Goal: Task Accomplishment & Management: Manage account settings

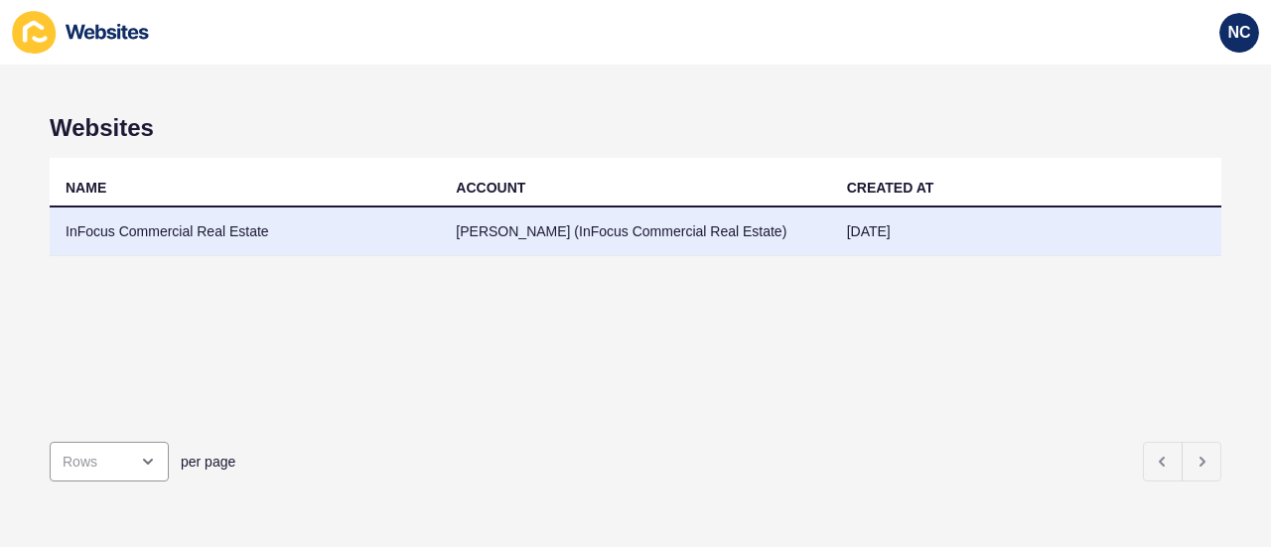
click at [725, 223] on td "Dave Reardon (InFocus Commercial Real Estate)" at bounding box center [635, 232] width 390 height 49
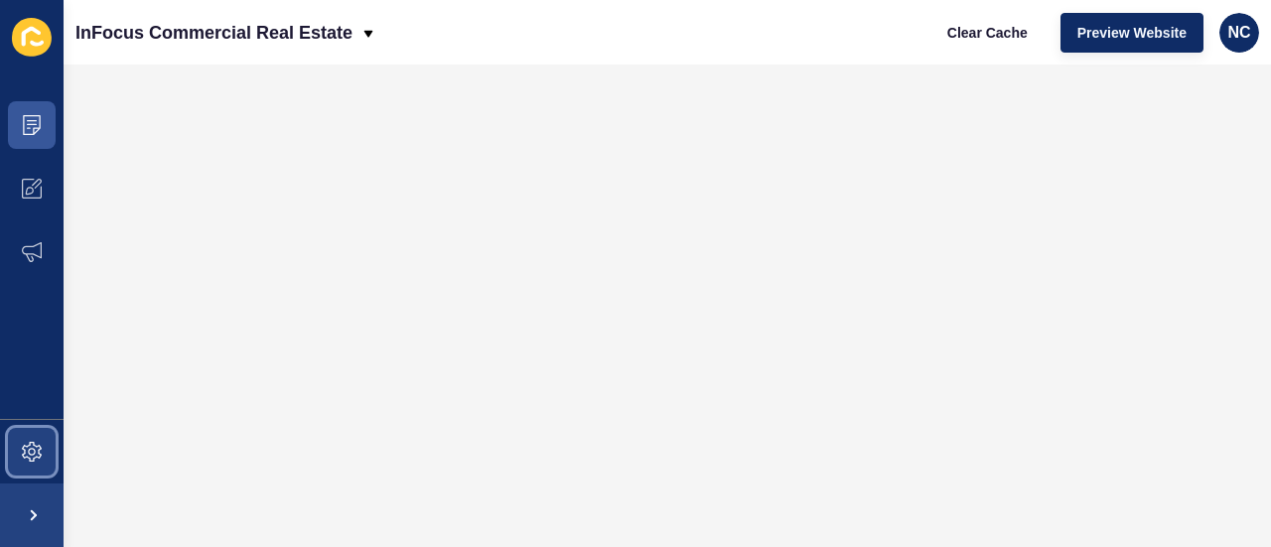
click at [36, 461] on icon at bounding box center [32, 452] width 20 height 20
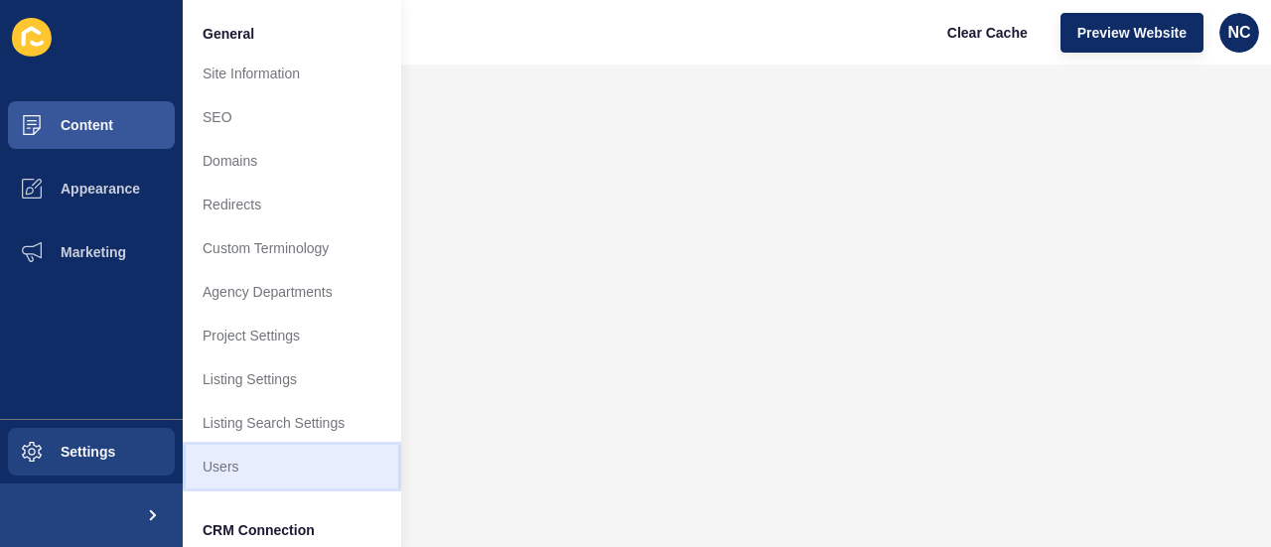
click at [302, 451] on link "Users" at bounding box center [292, 467] width 218 height 44
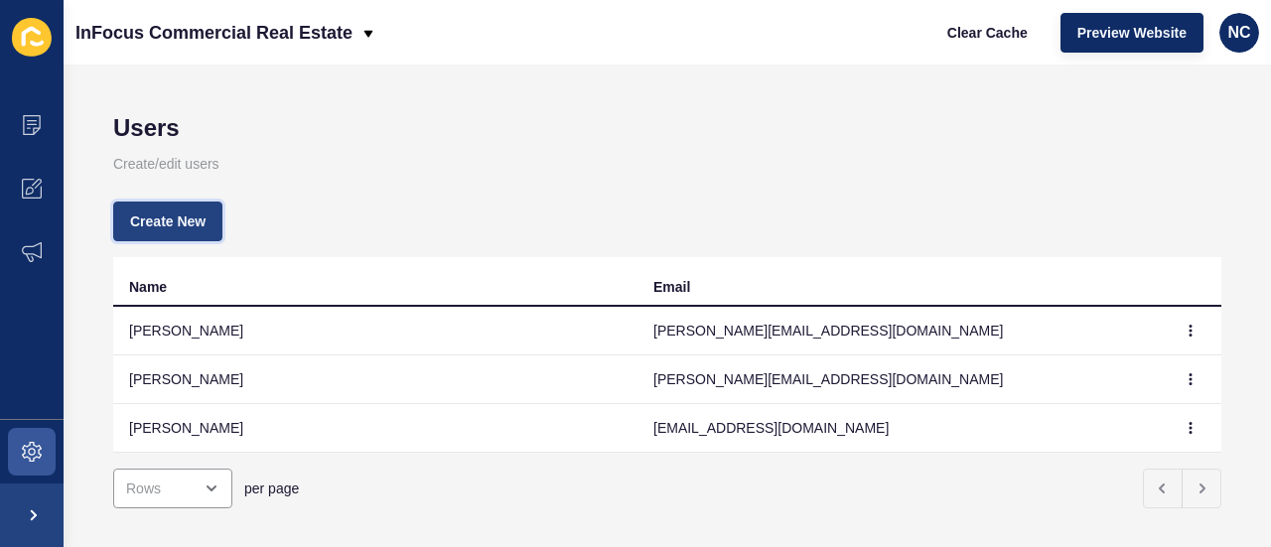
click at [165, 223] on span "Create New" at bounding box center [167, 221] width 75 height 20
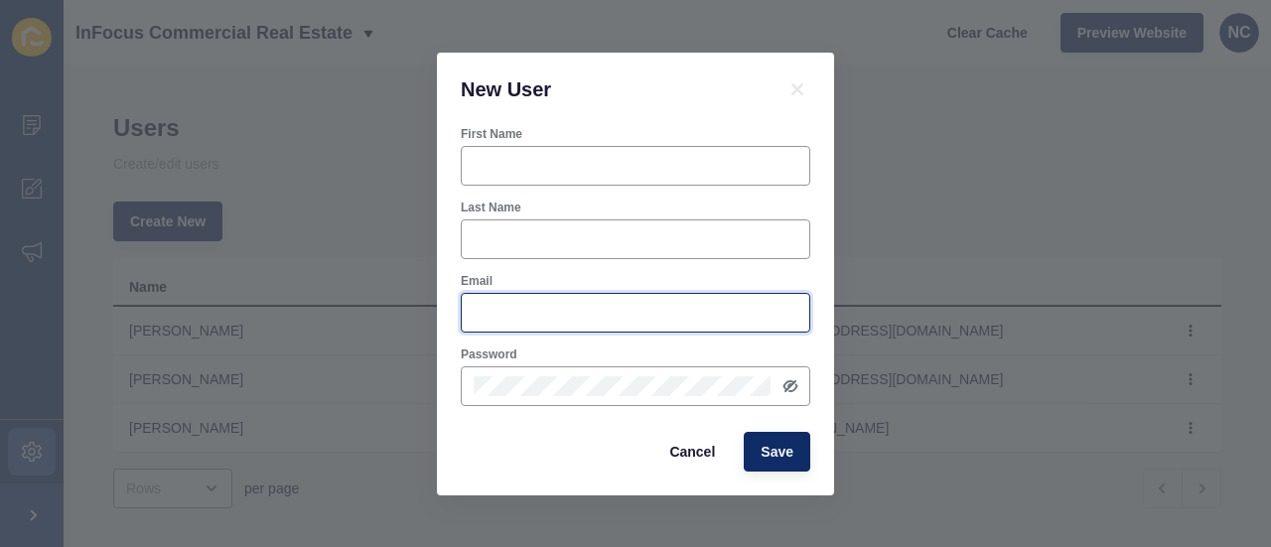
type input "[PERSON_NAME][EMAIL_ADDRESS][DOMAIN_NAME]"
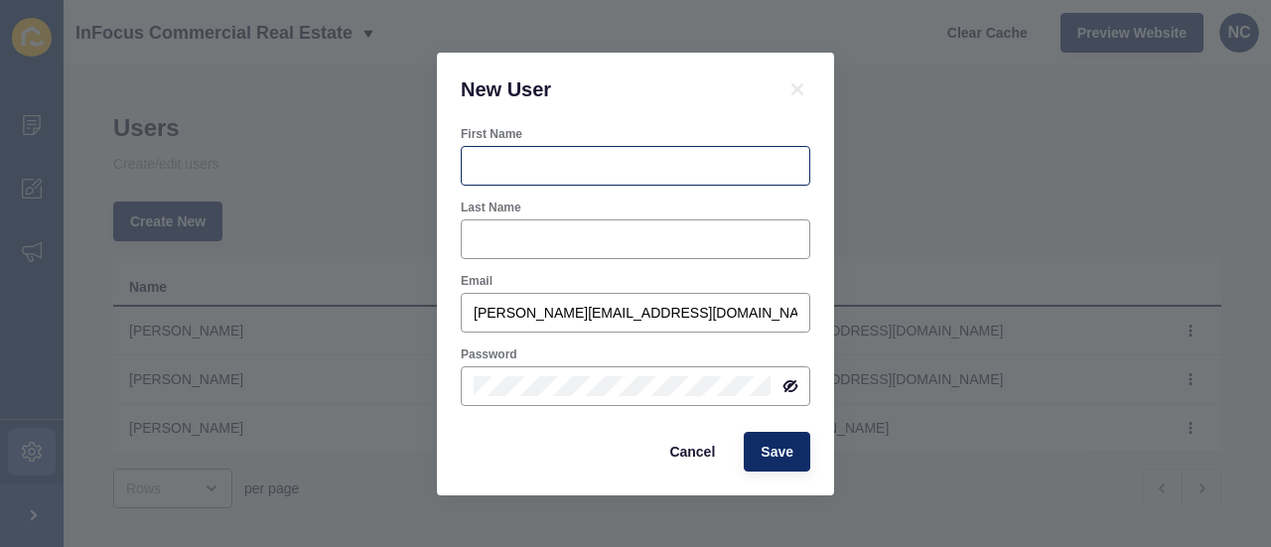
click at [588, 146] on div at bounding box center [636, 166] width 350 height 40
type input "Tayla"
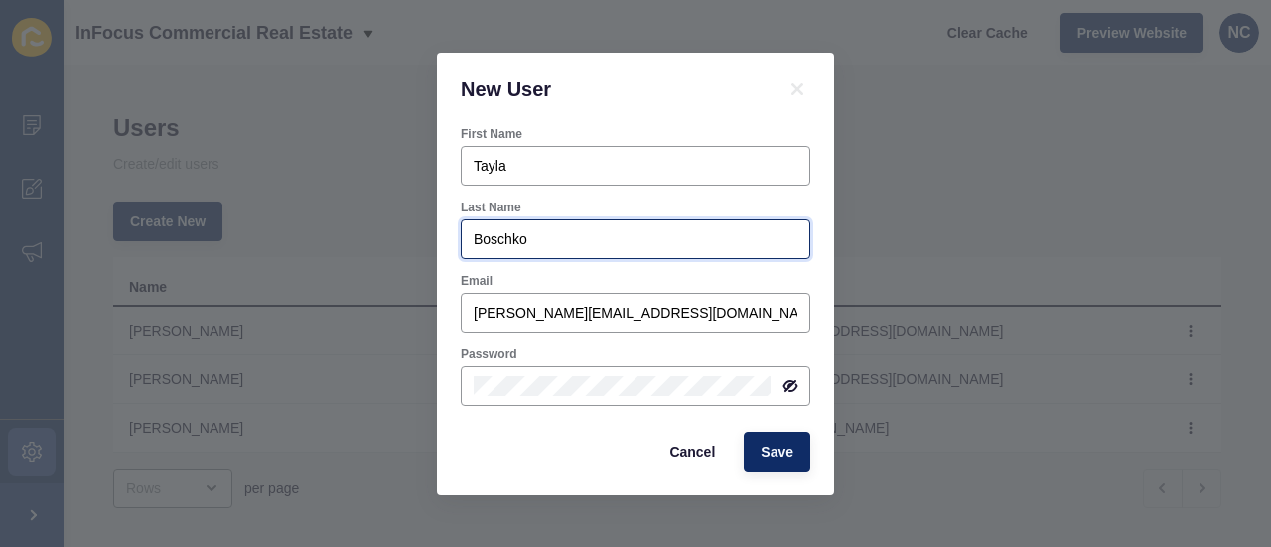
type input "Boschko"
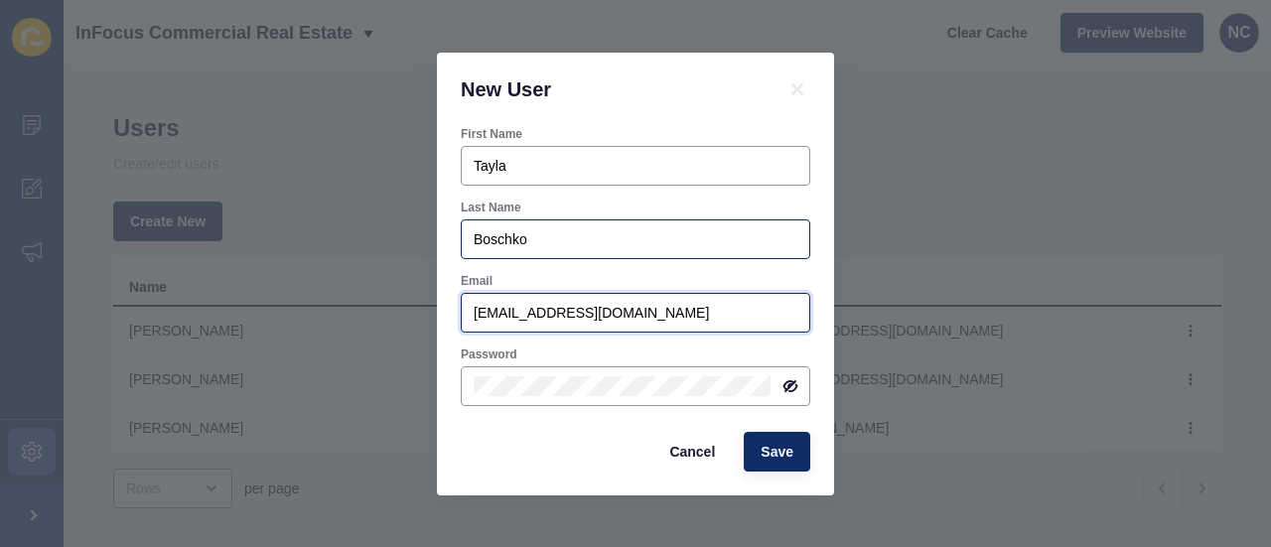
type input "[EMAIL_ADDRESS][DOMAIN_NAME]"
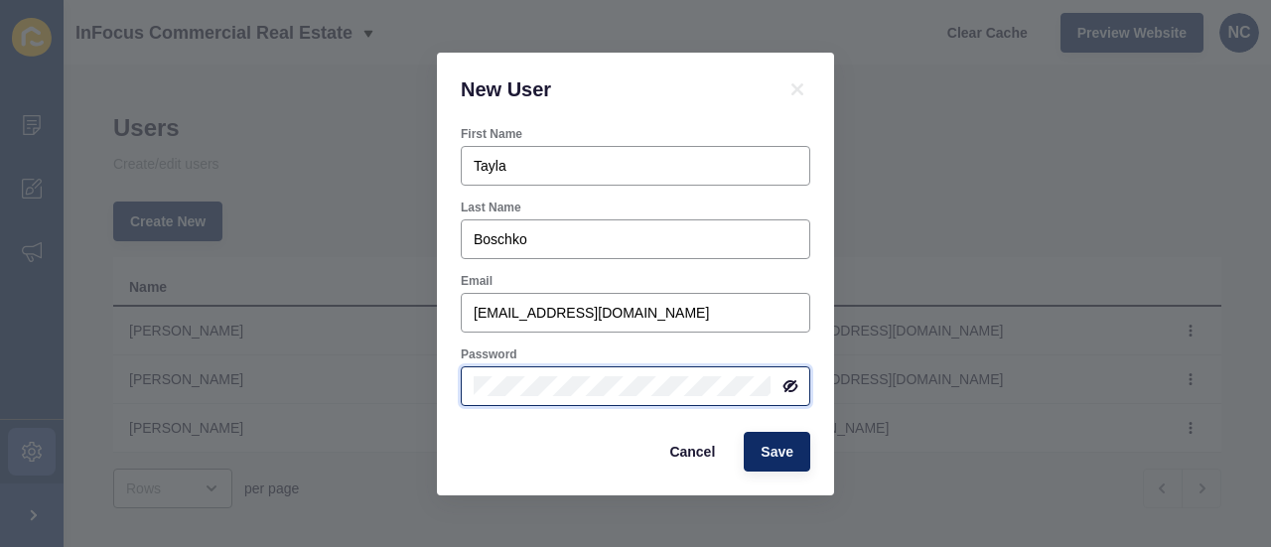
click at [431, 368] on div "New User First Name Tayla Last Name Boschko Email tayla@infocus.sydney Password…" at bounding box center [635, 273] width 1271 height 547
click at [782, 394] on div at bounding box center [636, 386] width 350 height 40
click at [798, 378] on div at bounding box center [636, 386] width 350 height 40
click at [788, 392] on icon at bounding box center [790, 386] width 16 height 16
click at [790, 447] on span "Save" at bounding box center [777, 452] width 33 height 20
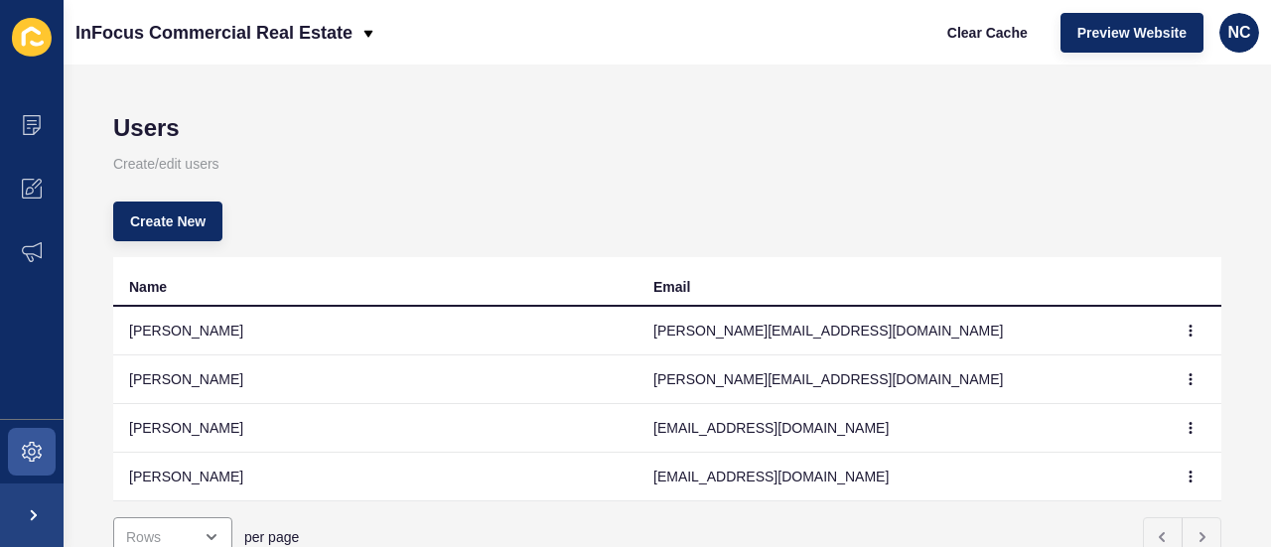
click at [830, 193] on div "Create New" at bounding box center [667, 221] width 1108 height 71
click at [1186, 478] on button "button" at bounding box center [1191, 477] width 30 height 28
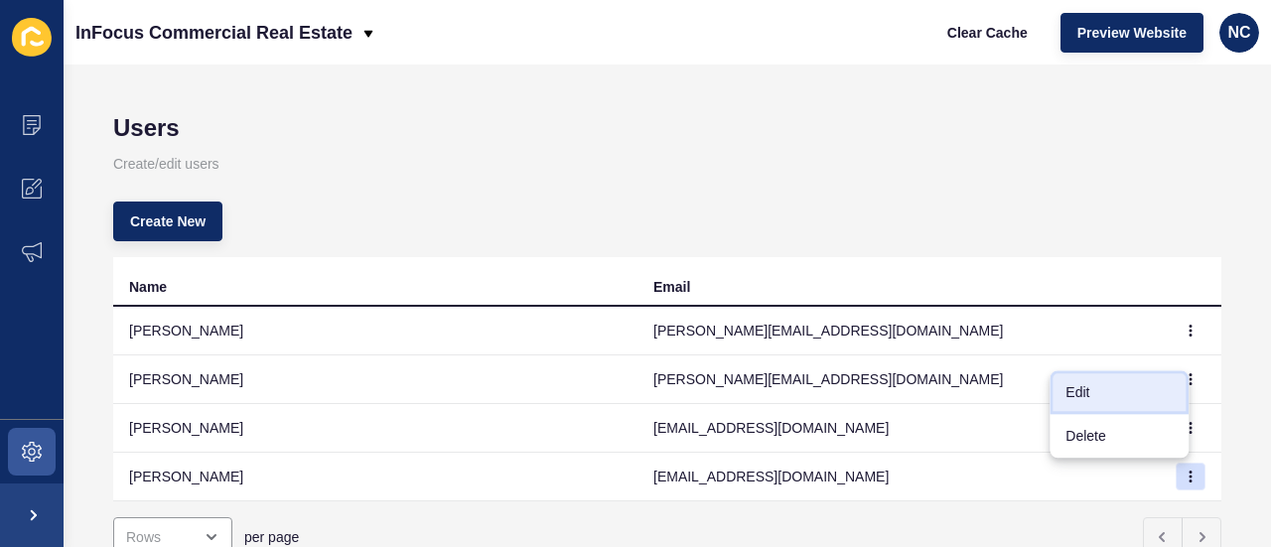
click at [1108, 399] on link "Edit" at bounding box center [1118, 392] width 139 height 44
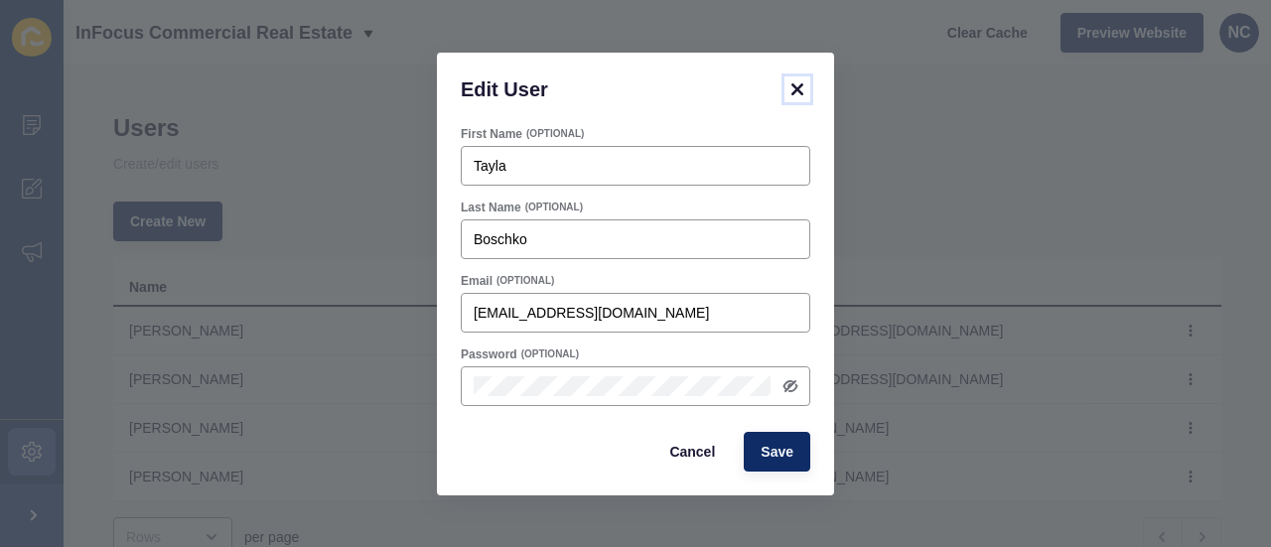
click at [785, 82] on icon at bounding box center [797, 89] width 24 height 24
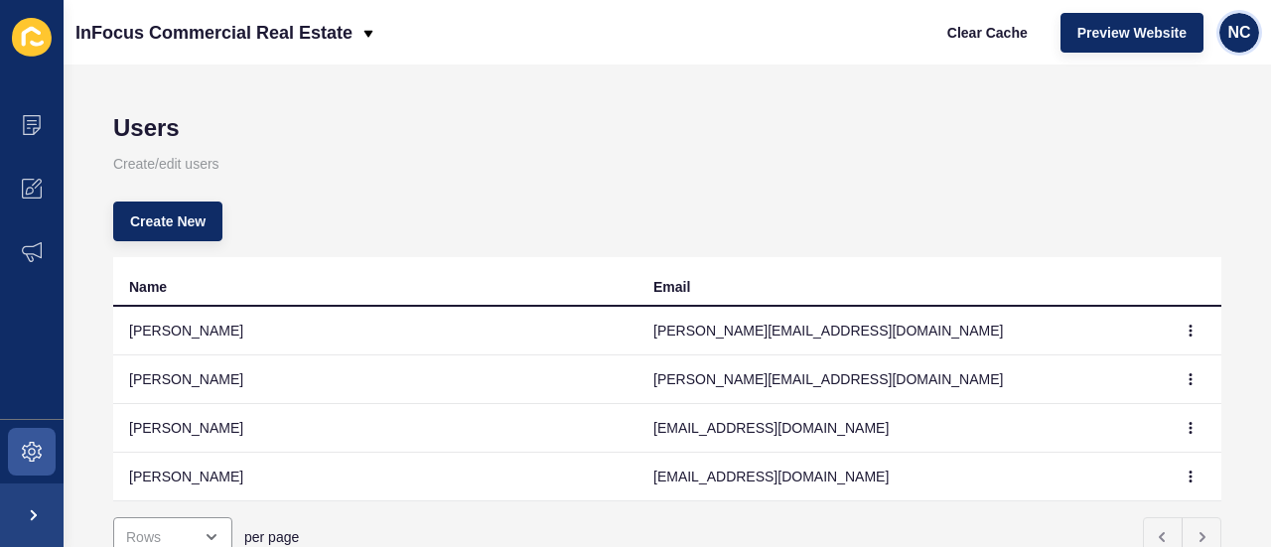
click at [1245, 30] on span "NC" at bounding box center [1238, 33] width 23 height 20
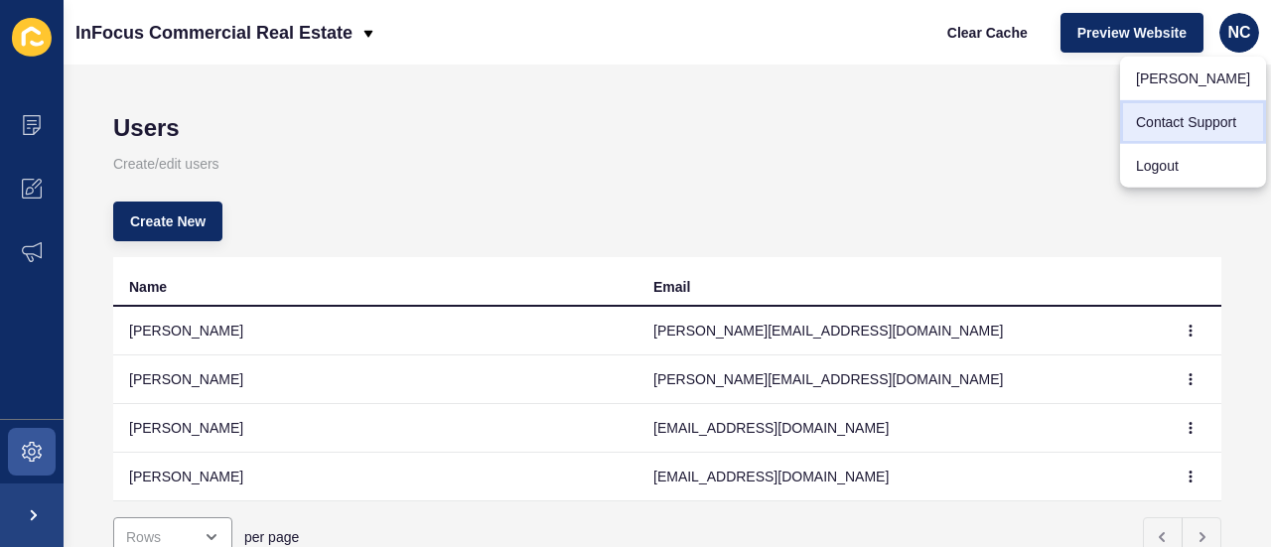
click at [1174, 121] on link "Contact Support" at bounding box center [1193, 122] width 146 height 44
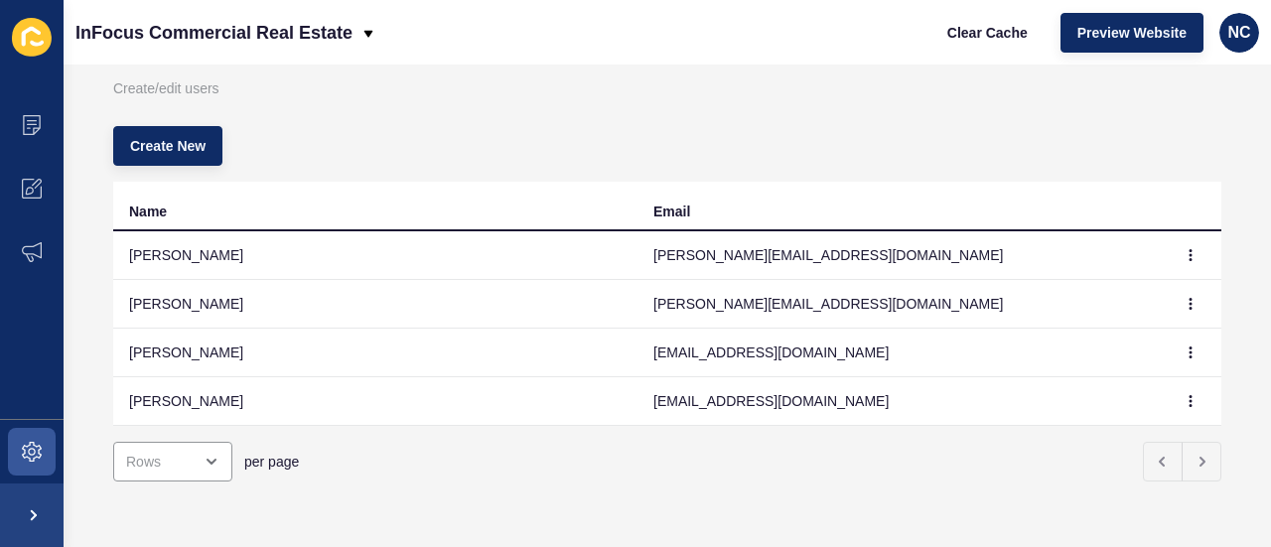
scroll to position [89, 0]
click at [480, 86] on p "Create/edit users" at bounding box center [667, 89] width 1108 height 44
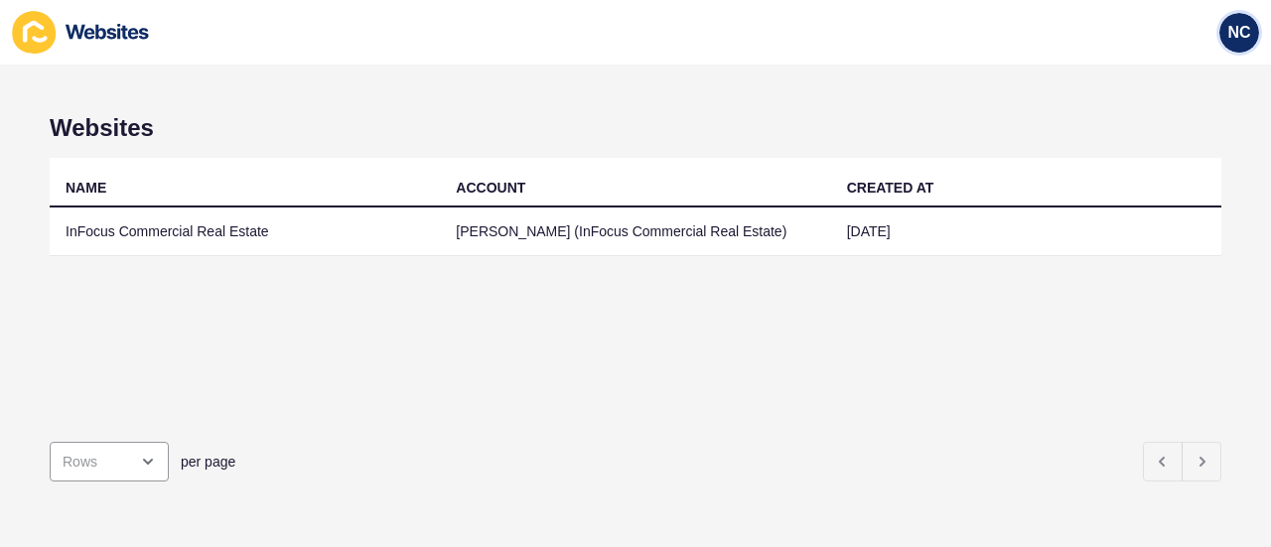
click at [1231, 20] on div "NC" at bounding box center [1239, 33] width 40 height 40
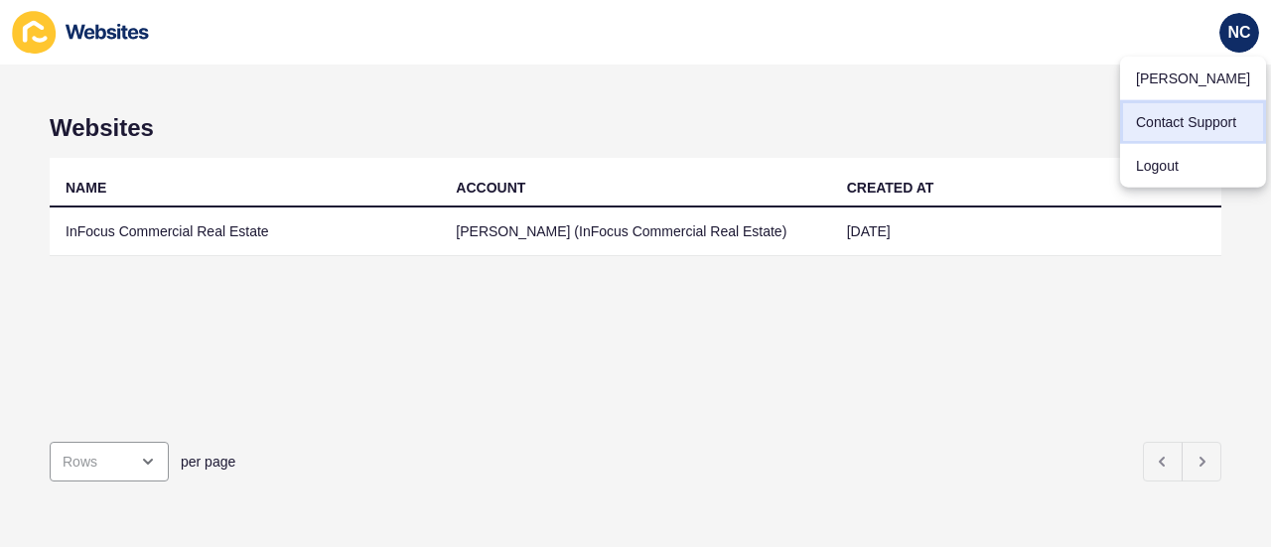
click at [1206, 106] on link "Contact Support" at bounding box center [1193, 122] width 146 height 44
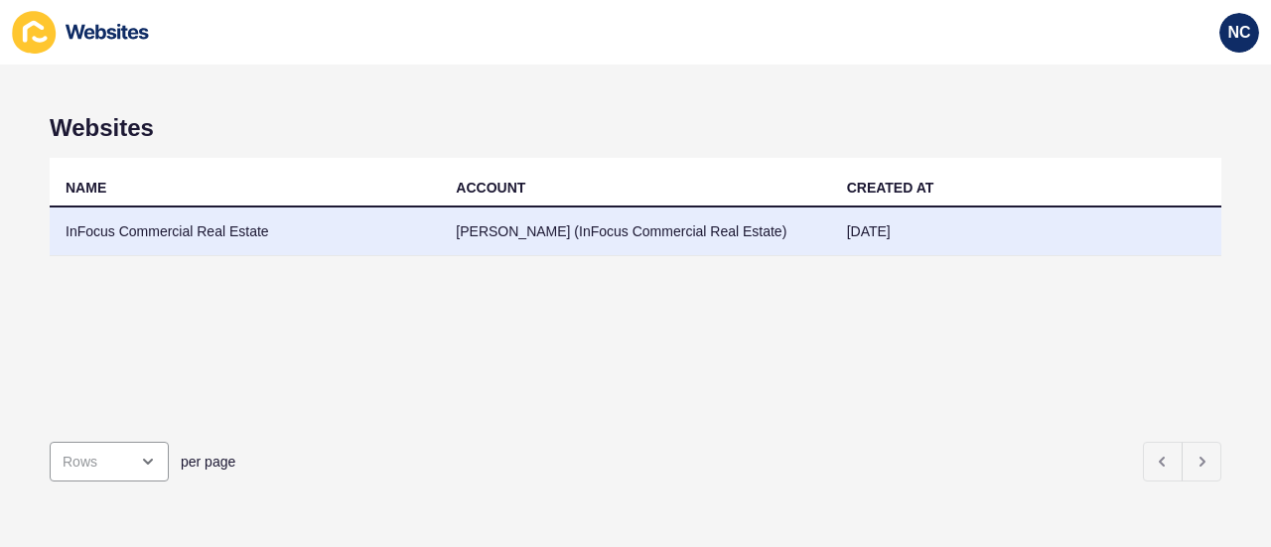
click at [341, 215] on td "InFocus Commercial Real Estate" at bounding box center [245, 232] width 390 height 49
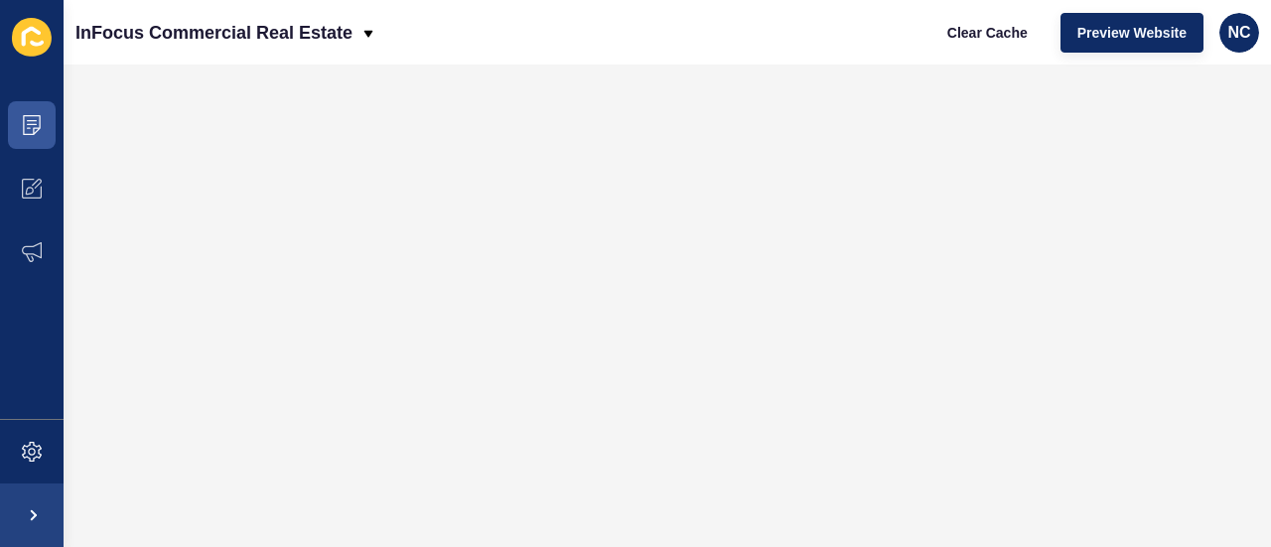
click at [15, 26] on icon at bounding box center [32, 37] width 40 height 39
click at [35, 39] on icon at bounding box center [32, 37] width 40 height 39
click at [36, 120] on icon at bounding box center [32, 120] width 10 height 1
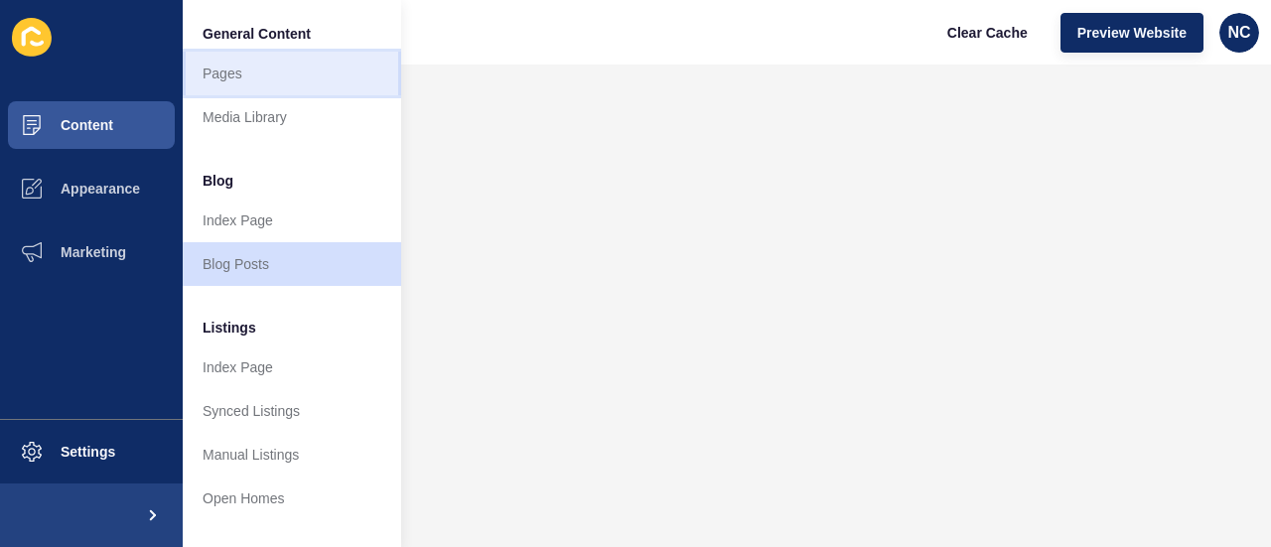
click at [262, 63] on link "Pages" at bounding box center [292, 74] width 218 height 44
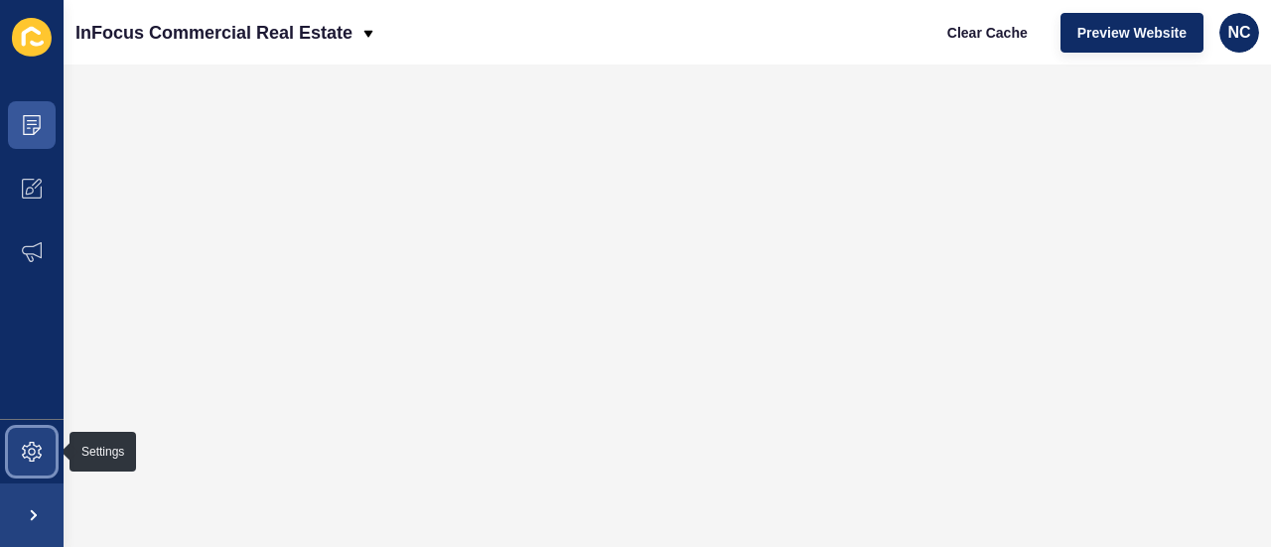
click at [22, 464] on span at bounding box center [32, 452] width 64 height 64
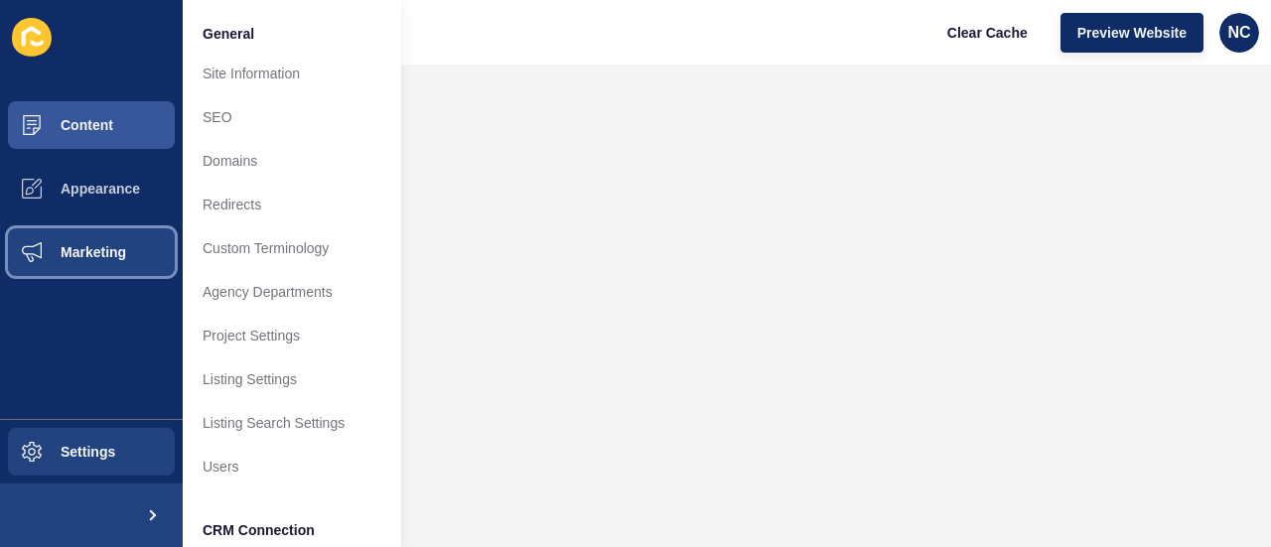
click at [62, 253] on span "Marketing" at bounding box center [61, 252] width 129 height 16
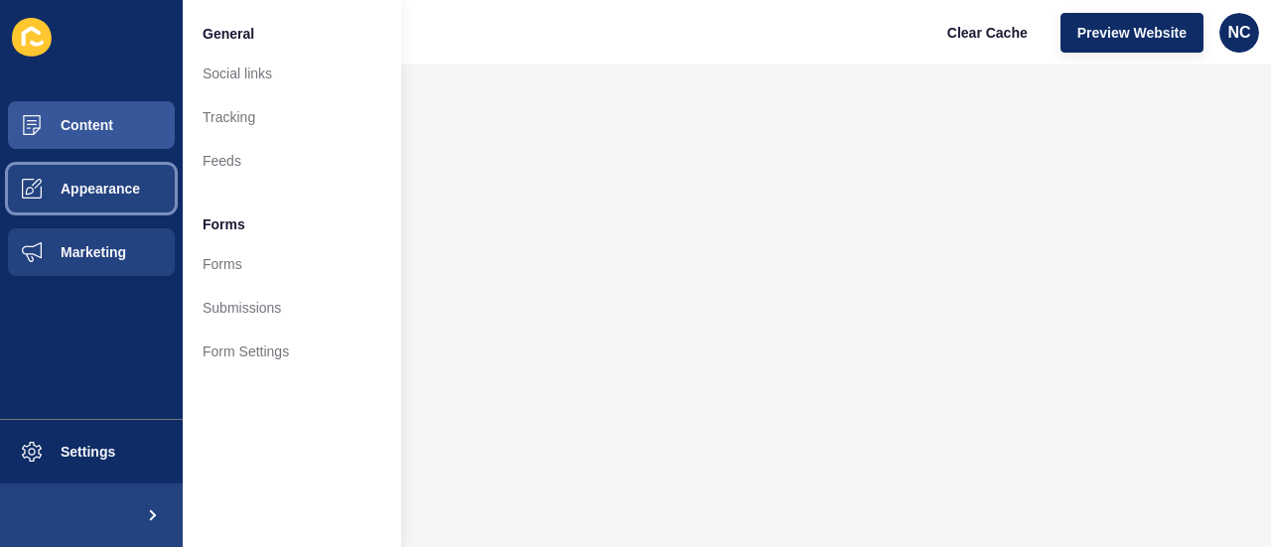
click at [62, 210] on span at bounding box center [32, 189] width 64 height 64
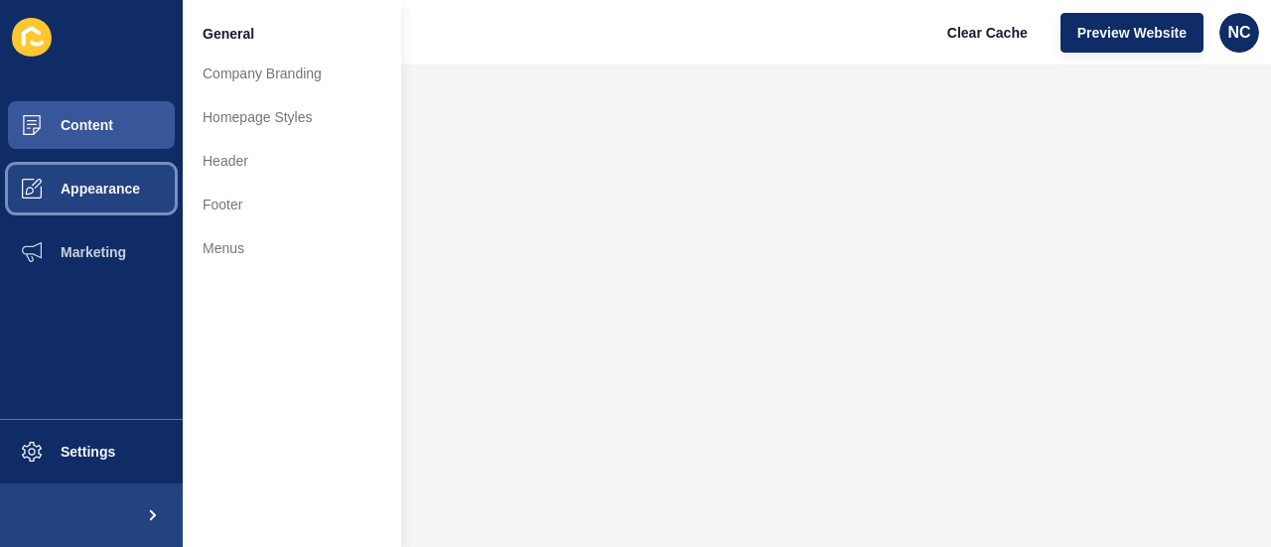
click at [64, 157] on button "Appearance" at bounding box center [91, 189] width 183 height 64
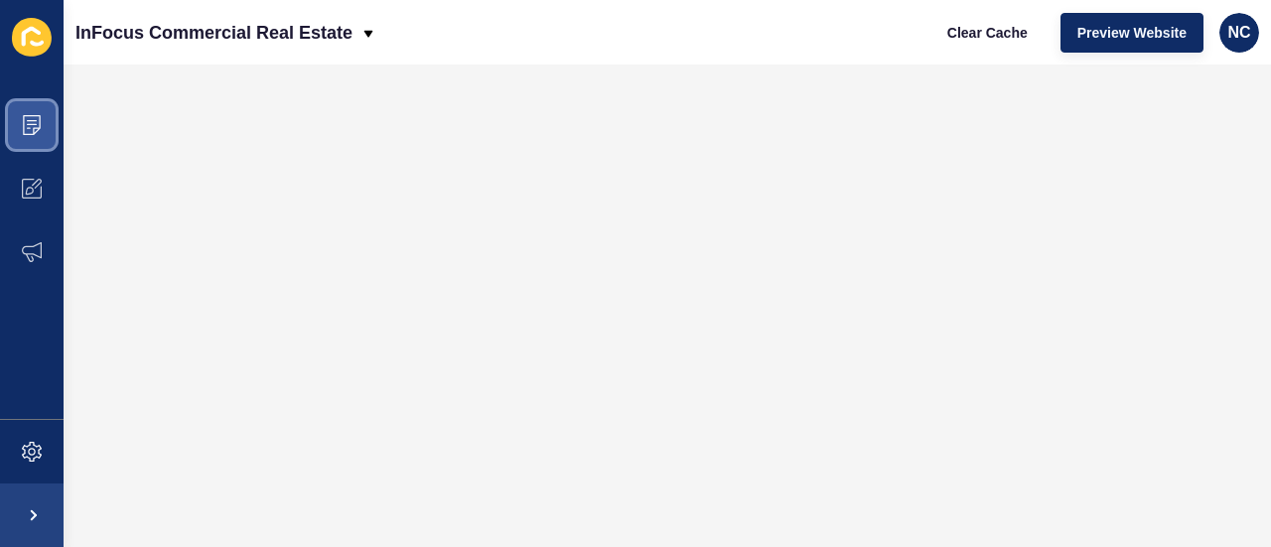
click at [44, 130] on span at bounding box center [32, 125] width 64 height 64
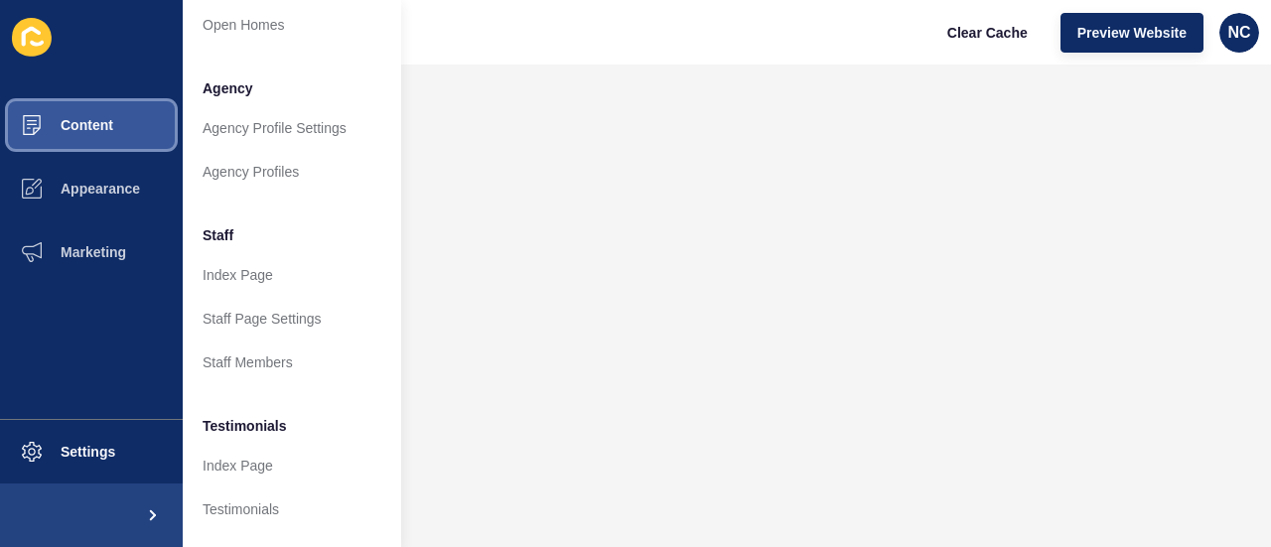
scroll to position [632, 0]
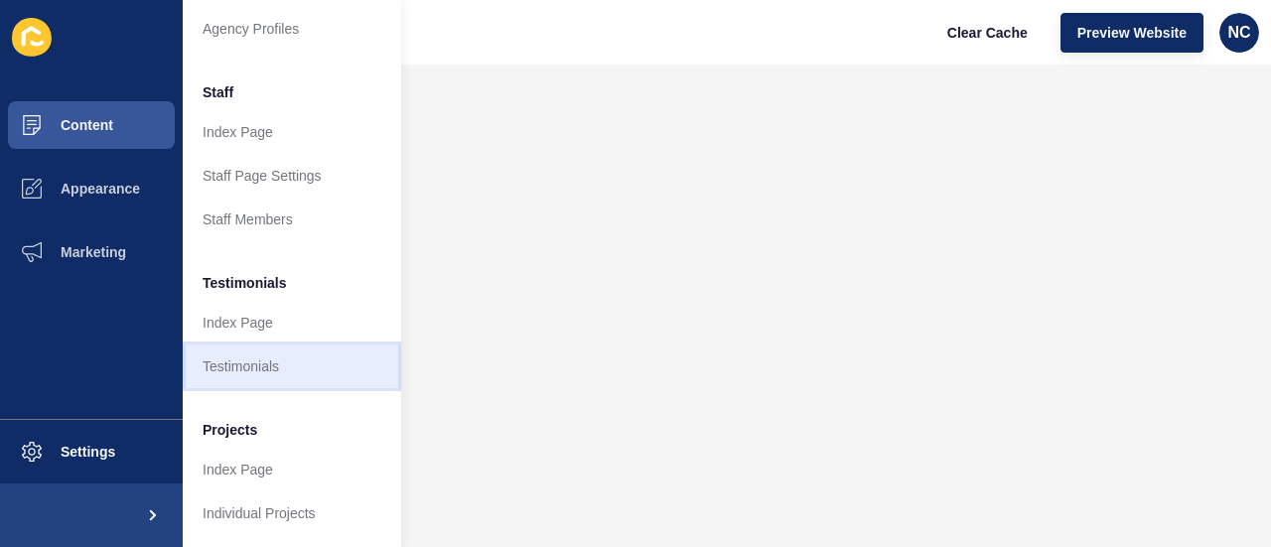
click at [272, 353] on link "Testimonials" at bounding box center [292, 367] width 218 height 44
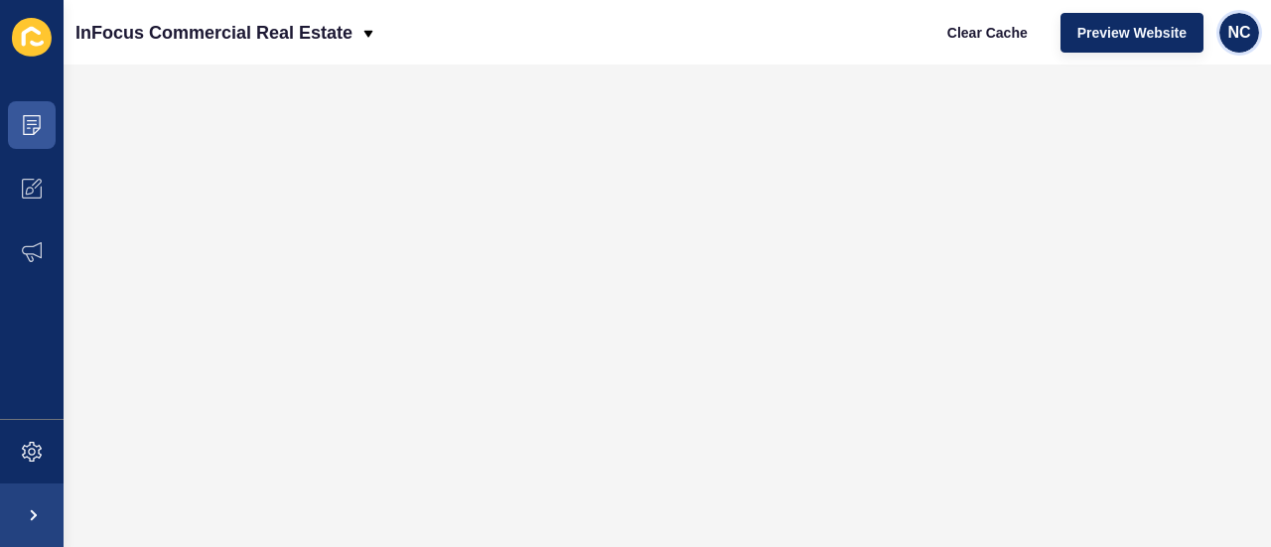
click at [1229, 29] on span "NC" at bounding box center [1238, 33] width 23 height 20
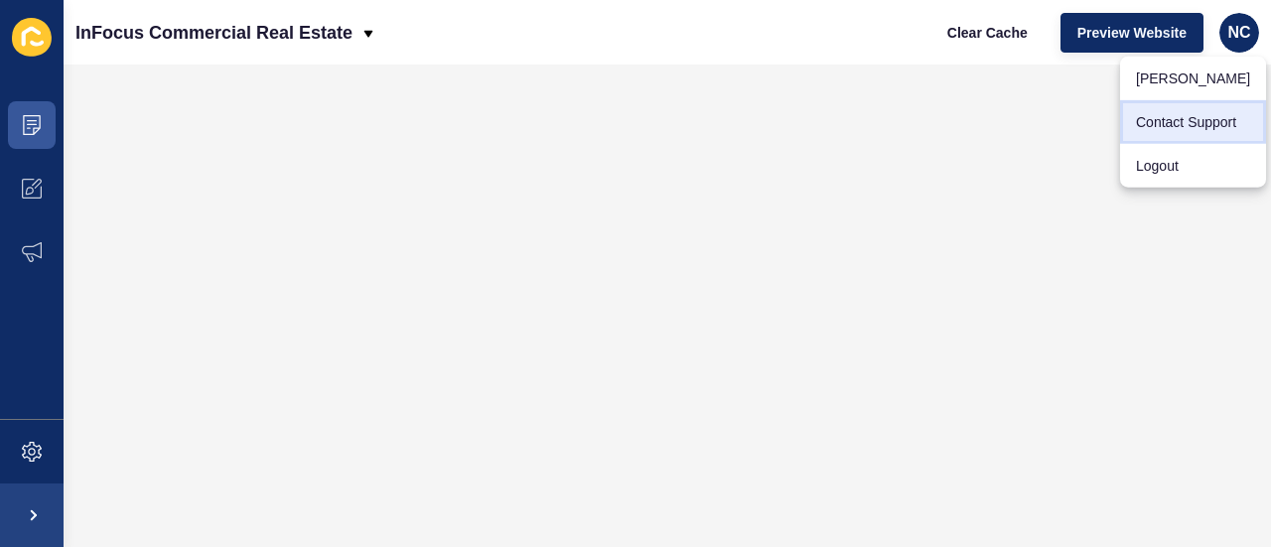
click at [1172, 108] on link "Contact Support" at bounding box center [1193, 122] width 146 height 44
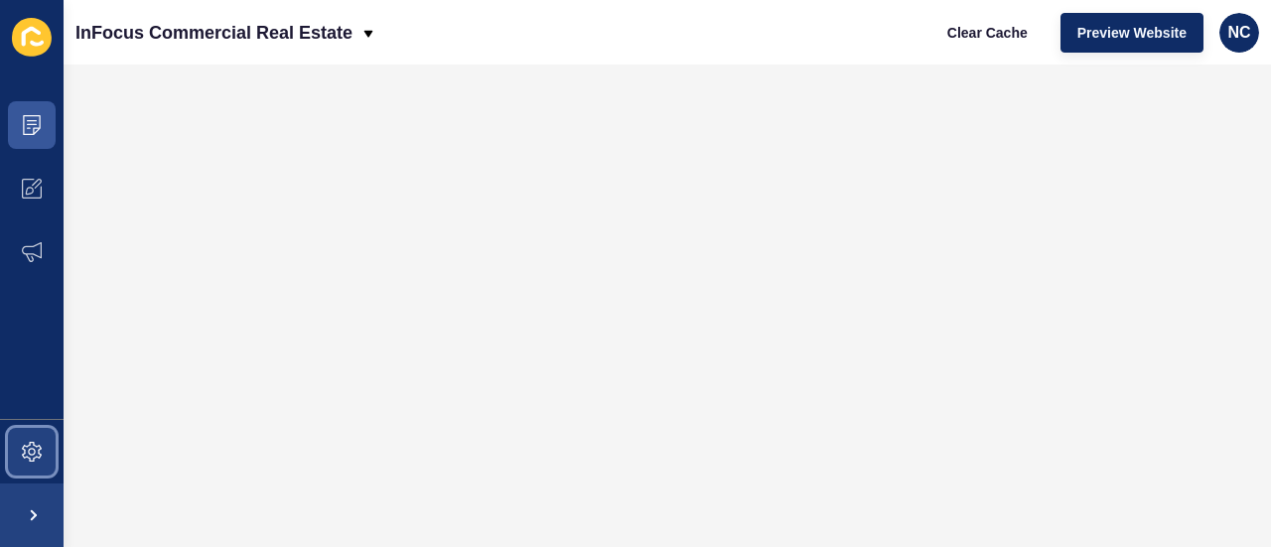
click at [34, 436] on span at bounding box center [32, 452] width 64 height 64
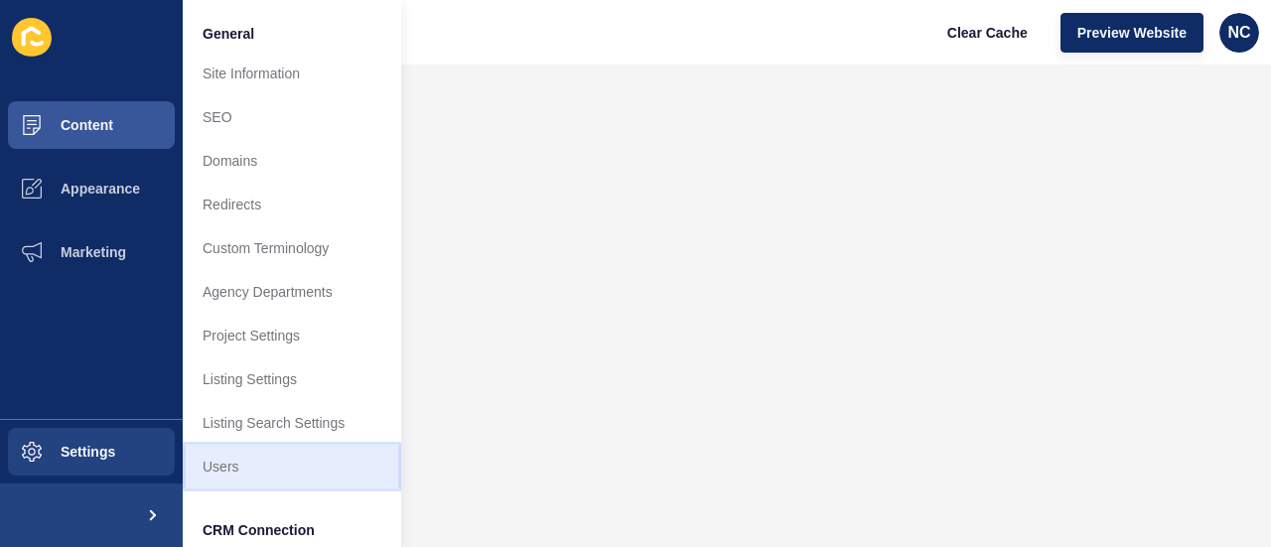
click at [252, 469] on link "Users" at bounding box center [292, 467] width 218 height 44
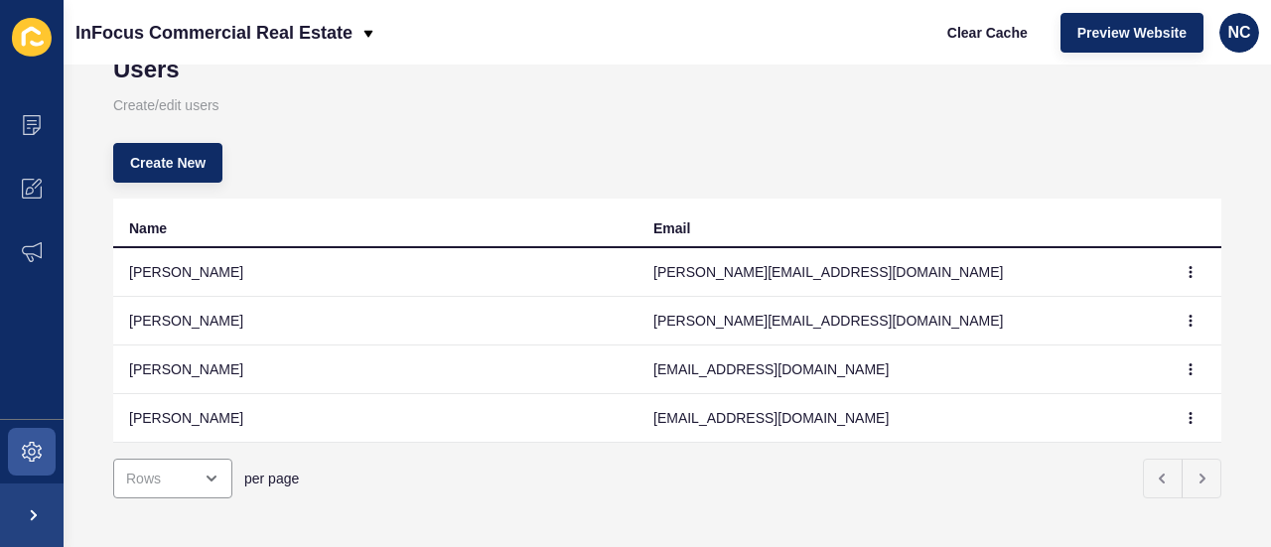
scroll to position [58, 0]
